Goal: Transaction & Acquisition: Purchase product/service

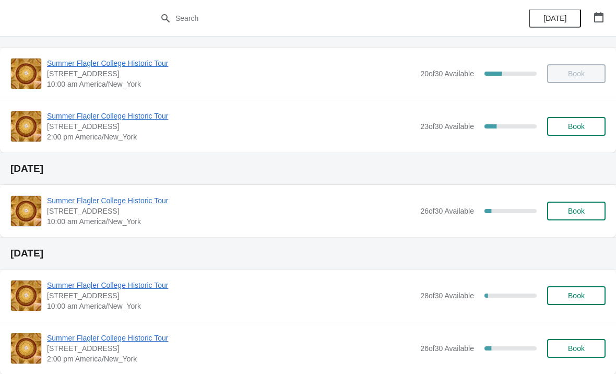
scroll to position [55, 0]
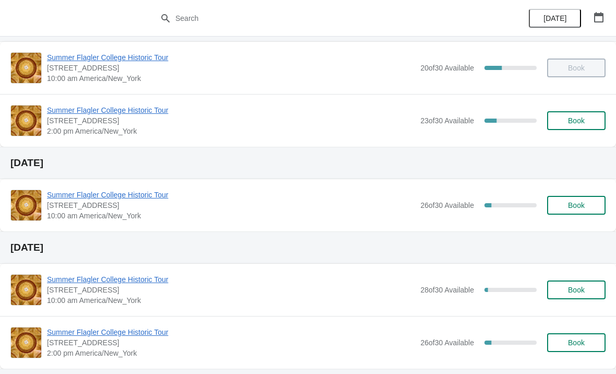
click at [575, 210] on button "Book" at bounding box center [576, 205] width 58 height 19
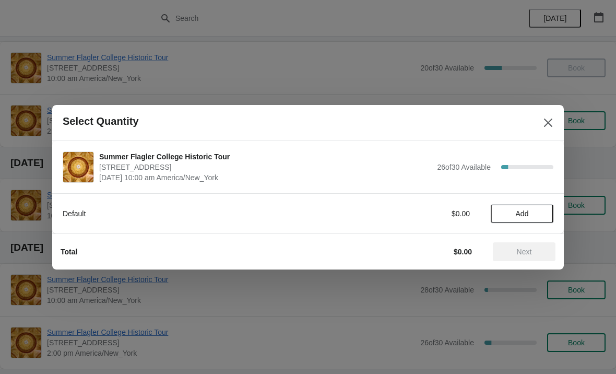
click at [519, 214] on span "Add" at bounding box center [522, 213] width 13 height 8
click at [536, 212] on icon at bounding box center [540, 213] width 11 height 11
click at [502, 209] on icon at bounding box center [504, 213] width 11 height 11
click at [539, 210] on icon at bounding box center [540, 213] width 11 height 11
click at [540, 212] on icon at bounding box center [540, 213] width 4 height 4
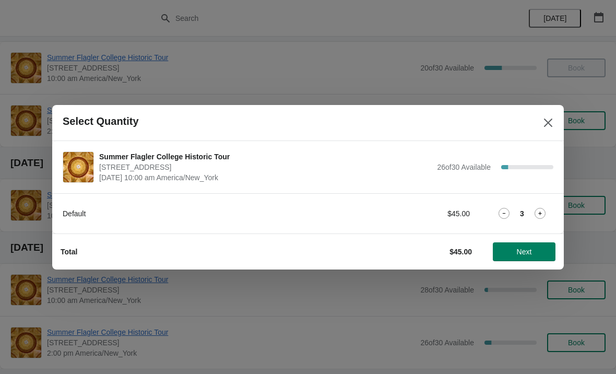
click at [504, 205] on div "Default $45.00 3" at bounding box center [308, 213] width 491 height 19
click at [499, 210] on icon at bounding box center [504, 213] width 11 height 11
click at [536, 252] on span "Next" at bounding box center [524, 251] width 46 height 8
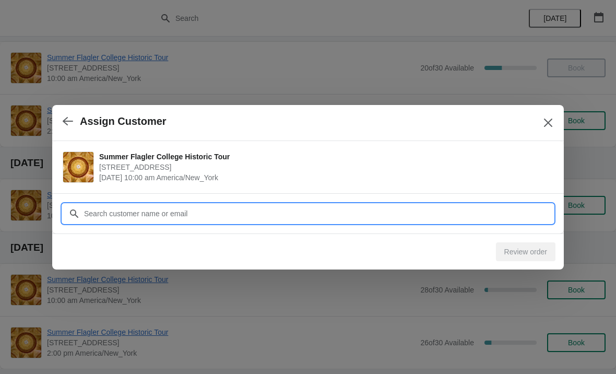
click at [387, 210] on input "Customer" at bounding box center [319, 213] width 470 height 19
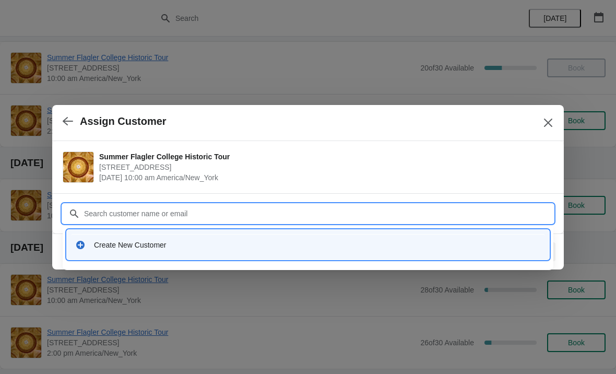
click at [206, 242] on div "Create New Customer" at bounding box center [317, 245] width 447 height 10
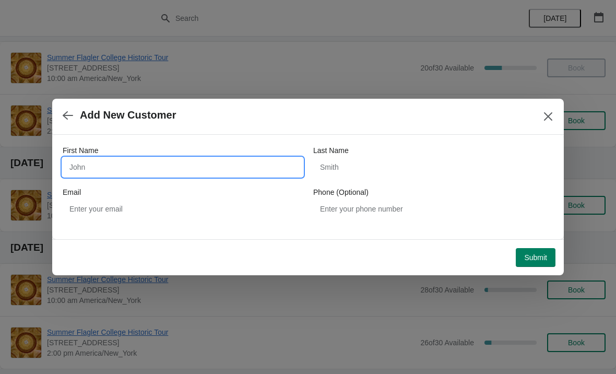
click at [231, 159] on input "First Name" at bounding box center [183, 167] width 240 height 19
type input "[PERSON_NAME]"
click at [411, 155] on div "Last Name" at bounding box center [433, 150] width 240 height 10
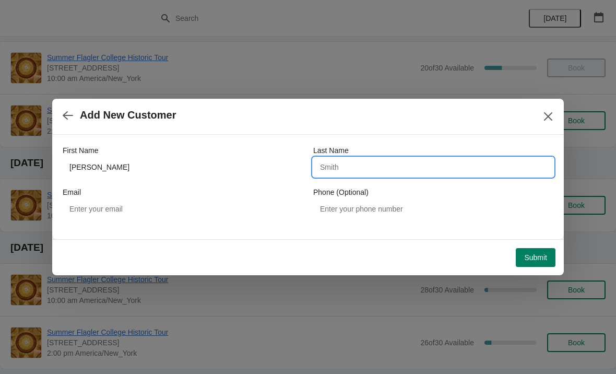
click at [395, 164] on input "Last Name" at bounding box center [433, 167] width 240 height 19
type input "[PERSON_NAME]"
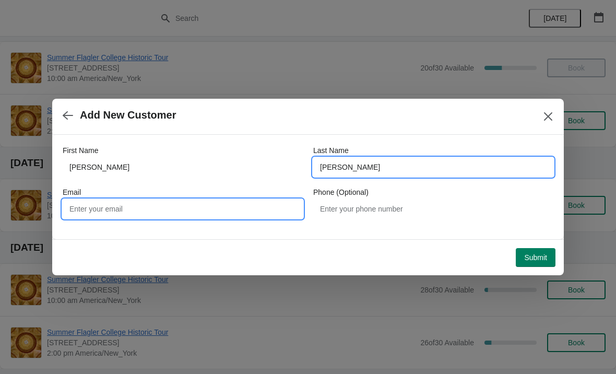
click at [101, 200] on input "Email" at bounding box center [183, 208] width 240 height 19
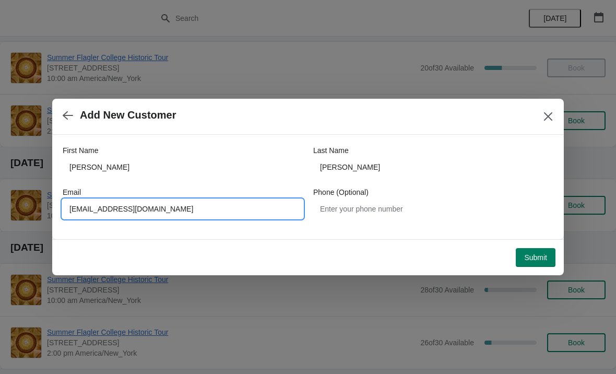
type input "[EMAIL_ADDRESS][DOMAIN_NAME]"
click at [542, 250] on button "Submit" at bounding box center [536, 257] width 40 height 19
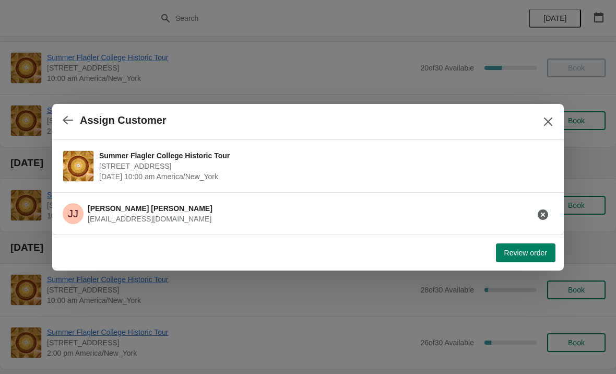
click at [523, 252] on span "Review order" at bounding box center [525, 252] width 43 height 8
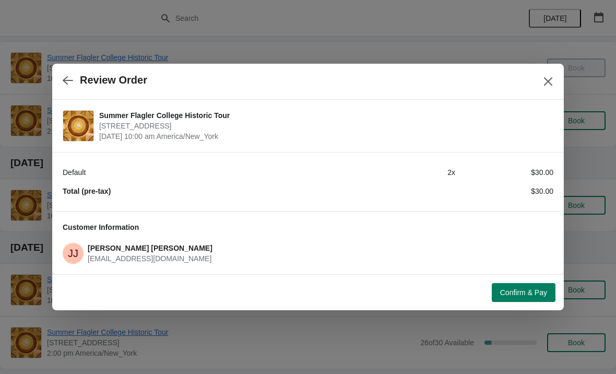
click at [525, 288] on span "Confirm & Pay" at bounding box center [523, 292] width 47 height 8
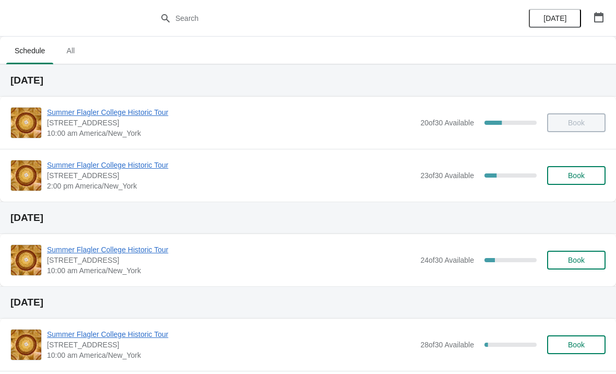
click at [588, 252] on button "Book" at bounding box center [576, 260] width 58 height 19
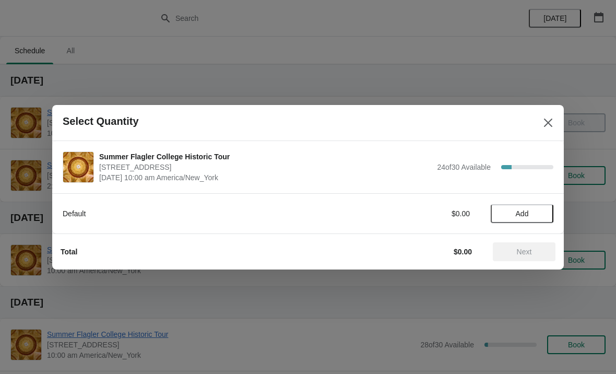
click at [531, 210] on span "Add" at bounding box center [522, 213] width 44 height 8
click at [541, 209] on icon at bounding box center [540, 213] width 11 height 11
click at [518, 253] on span "Next" at bounding box center [524, 251] width 15 height 8
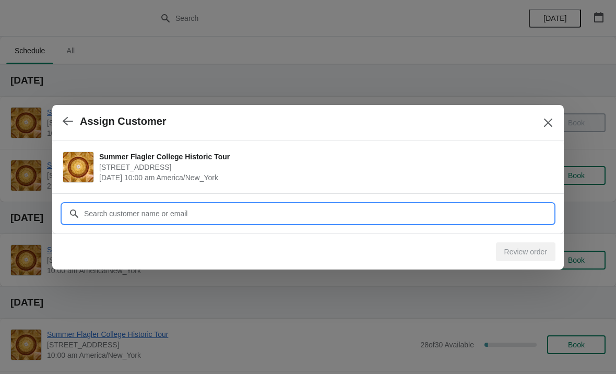
click at [330, 215] on input "Customer" at bounding box center [319, 213] width 470 height 19
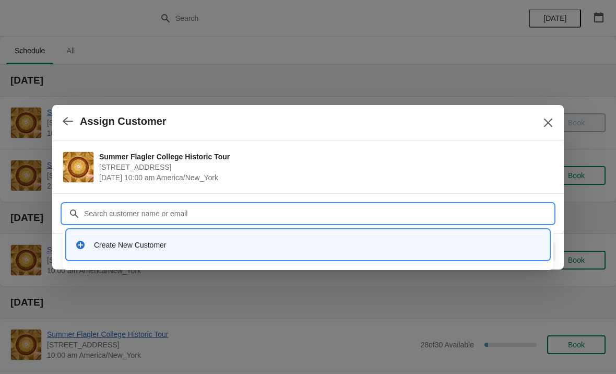
click at [206, 239] on div "Create New Customer" at bounding box center [308, 244] width 474 height 21
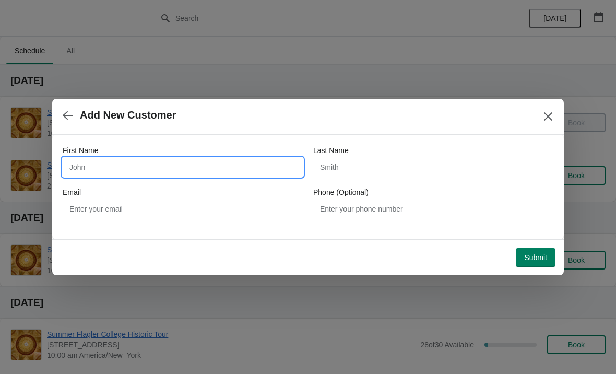
click at [179, 162] on input "First Name" at bounding box center [183, 167] width 240 height 19
type input "Marsha"
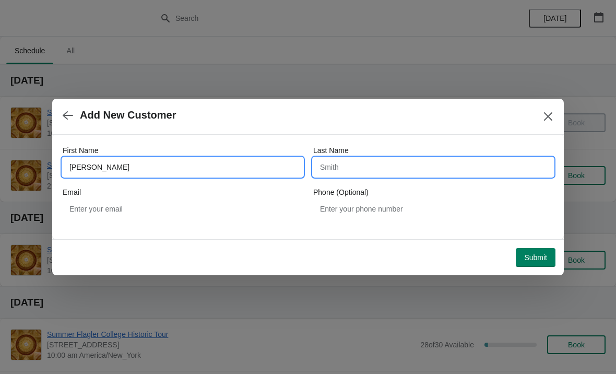
click at [422, 161] on input "Last Name" at bounding box center [433, 167] width 240 height 19
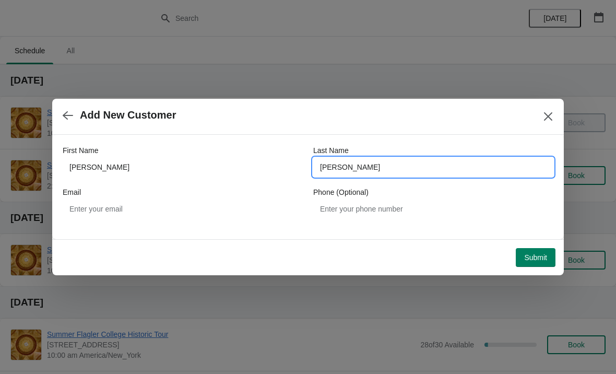
type input "Gibbs"
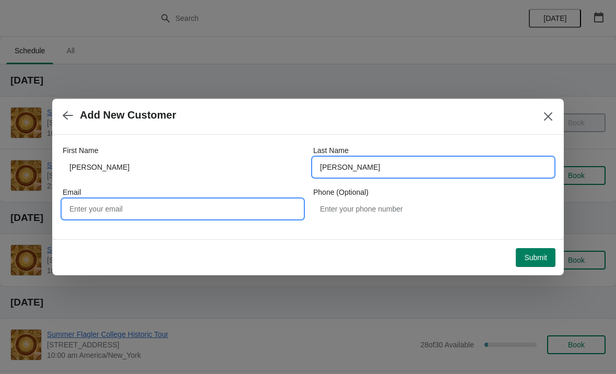
click at [252, 205] on input "Email" at bounding box center [183, 208] width 240 height 19
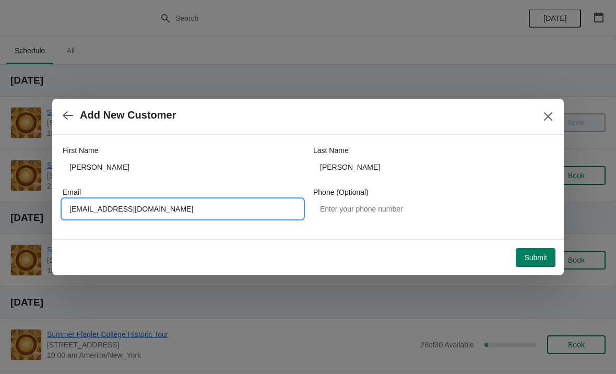
type input "Marshanaples@earthlink.net"
